Goal: Check status: Check status

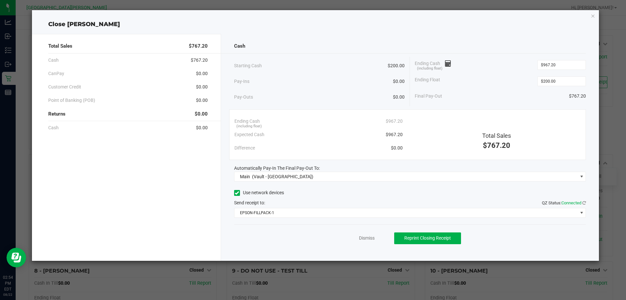
scroll to position [33, 0]
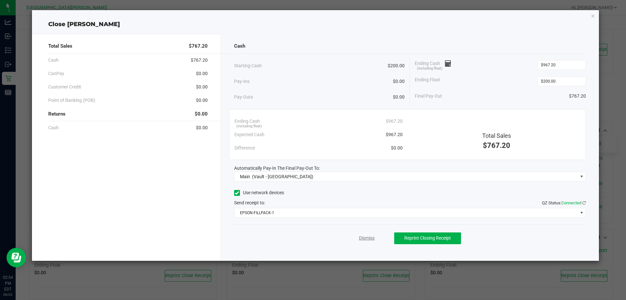
click at [367, 237] on link "Dismiss" at bounding box center [367, 238] width 16 height 7
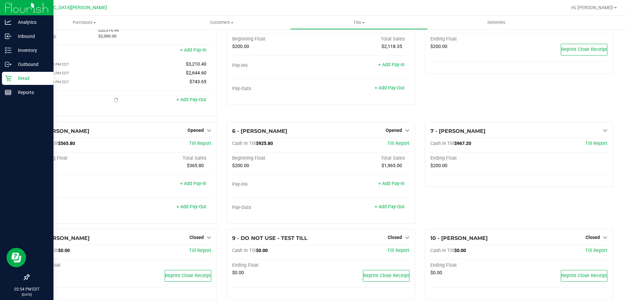
click at [15, 78] on p "Retail" at bounding box center [30, 78] width 39 height 8
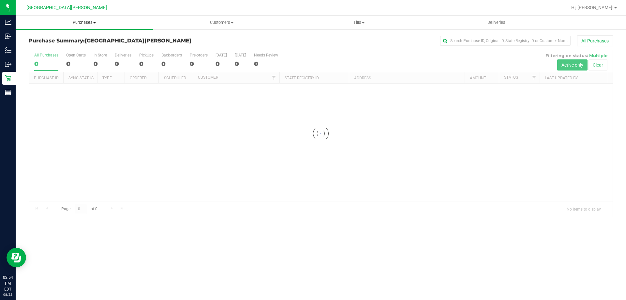
click at [86, 23] on span "Purchases" at bounding box center [84, 23] width 137 height 6
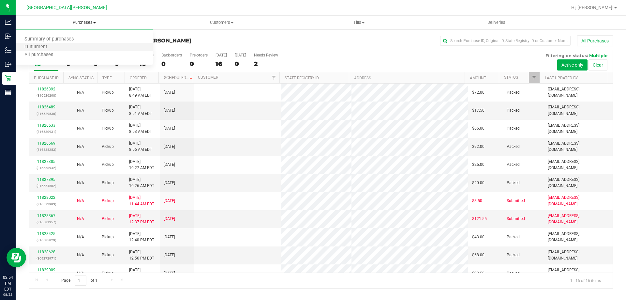
click at [74, 45] on li "Fulfillment" at bounding box center [84, 47] width 137 height 8
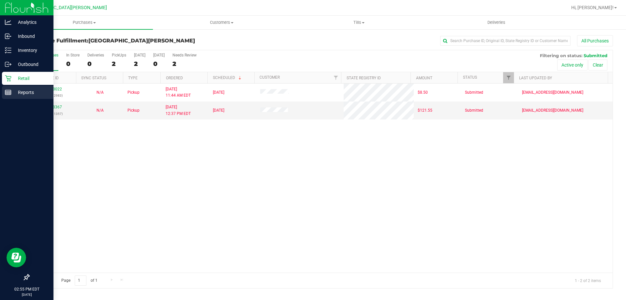
click at [13, 94] on p "Reports" at bounding box center [30, 92] width 39 height 8
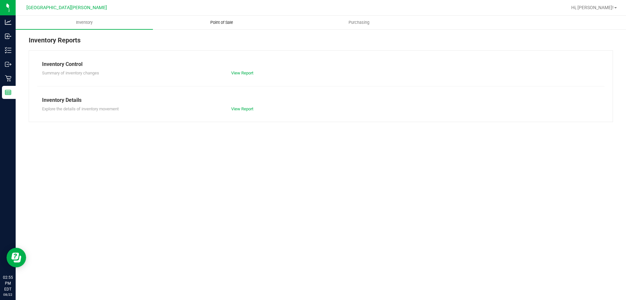
click at [222, 23] on span "Point of Sale" at bounding box center [222, 23] width 40 height 6
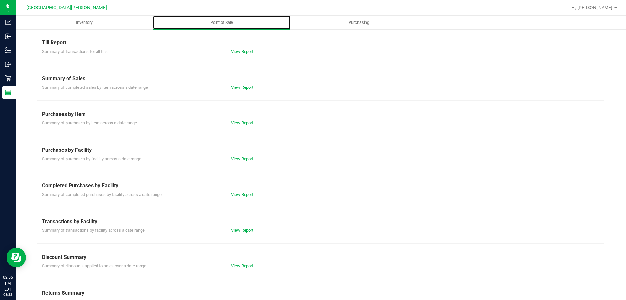
scroll to position [43, 0]
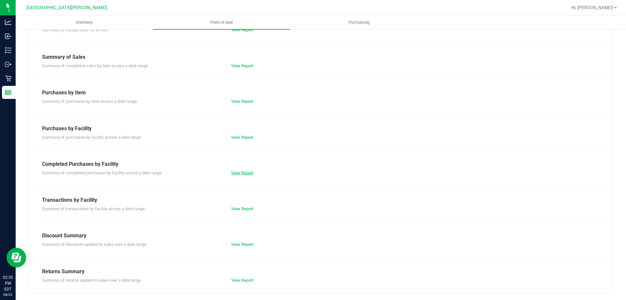
click at [245, 171] on link "View Report" at bounding box center [242, 172] width 22 height 5
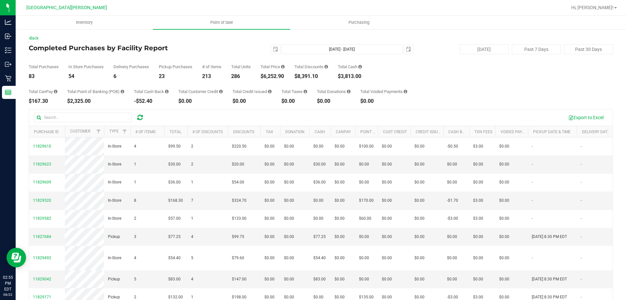
click at [270, 78] on div "$6,252.90" at bounding box center [273, 76] width 24 height 5
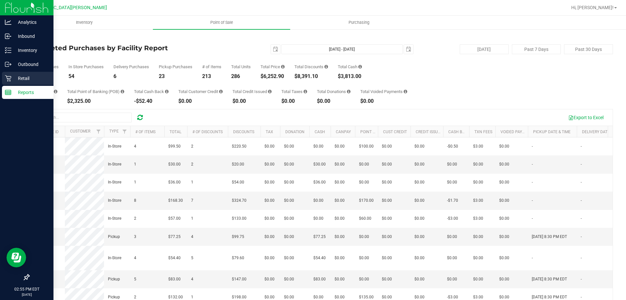
click at [8, 76] on icon at bounding box center [8, 78] width 6 height 6
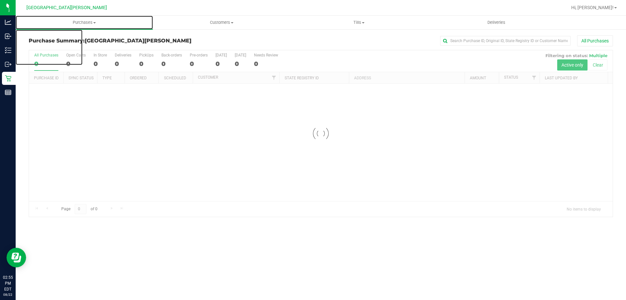
click at [84, 23] on span "Purchases" at bounding box center [84, 23] width 137 height 6
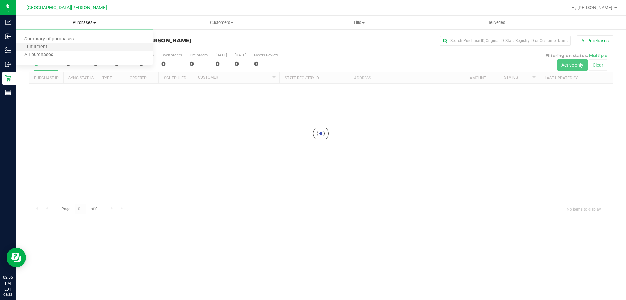
click at [66, 50] on li "Fulfillment" at bounding box center [84, 47] width 137 height 8
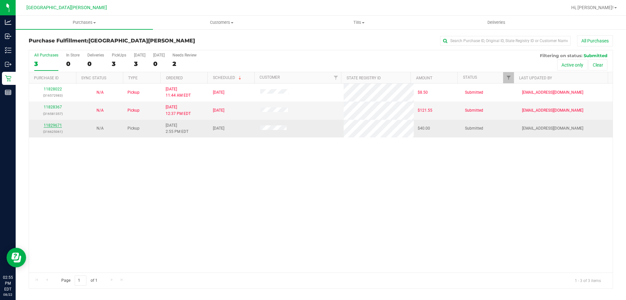
click at [51, 124] on link "11829671" at bounding box center [53, 125] width 18 height 5
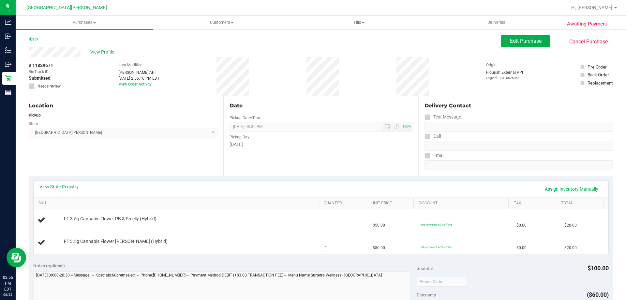
click at [68, 189] on link "View State Registry" at bounding box center [58, 186] width 39 height 7
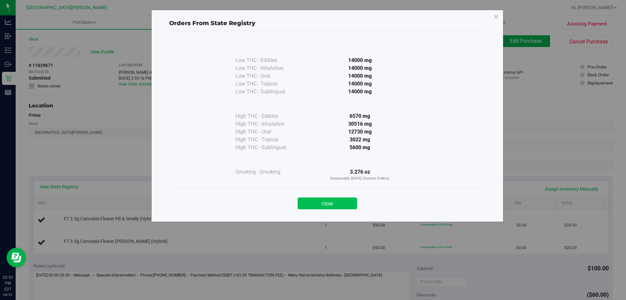
click at [328, 203] on button "Close" at bounding box center [327, 203] width 59 height 12
